Goal: Check status

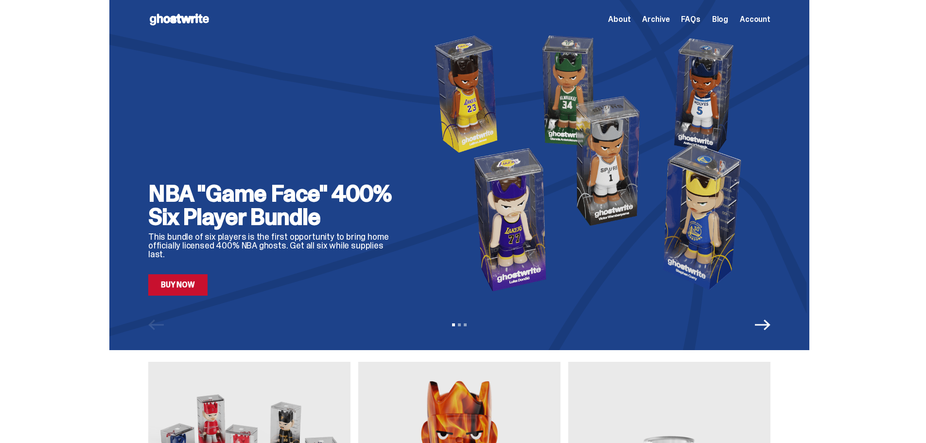
click at [759, 20] on span "Account" at bounding box center [755, 20] width 31 height 8
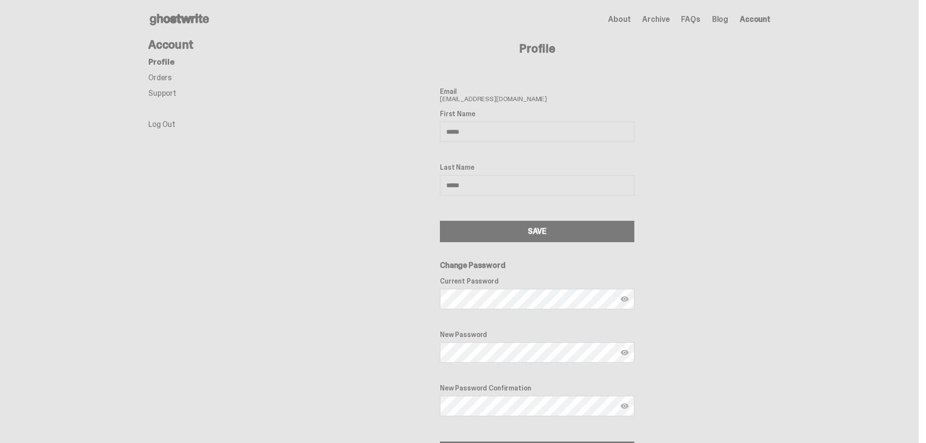
click at [167, 79] on link "Orders" at bounding box center [159, 77] width 23 height 10
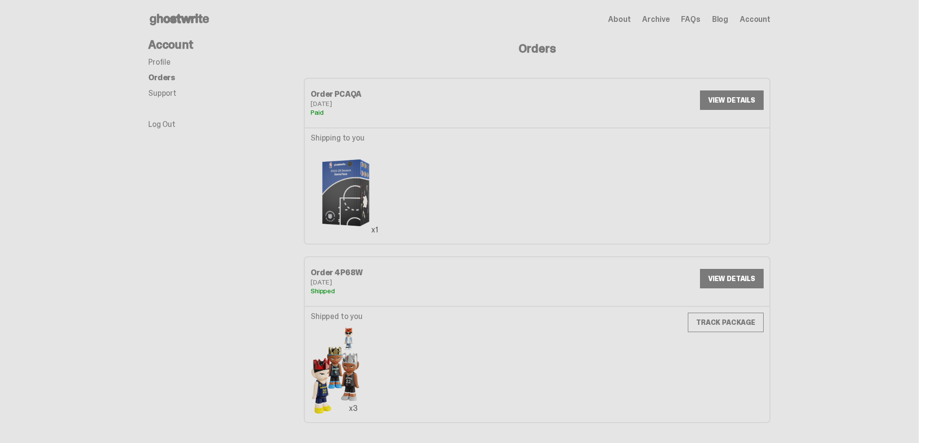
click at [724, 102] on link "VIEW DETAILS" at bounding box center [732, 99] width 64 height 19
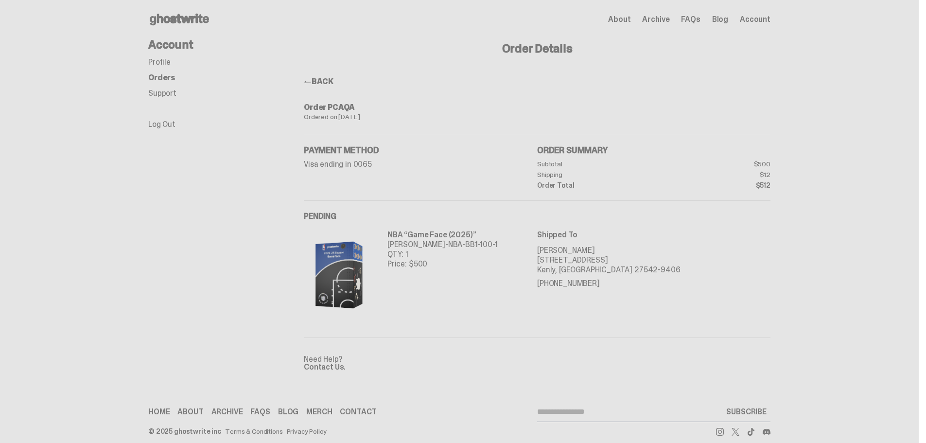
click at [804, 109] on main "Something went wrong! Hang in there while we get back on track Account Profile …" at bounding box center [459, 211] width 919 height 344
click at [259, 208] on div "Account Profile Orders Support Log Out" at bounding box center [226, 211] width 156 height 344
